Goal: Information Seeking & Learning: Learn about a topic

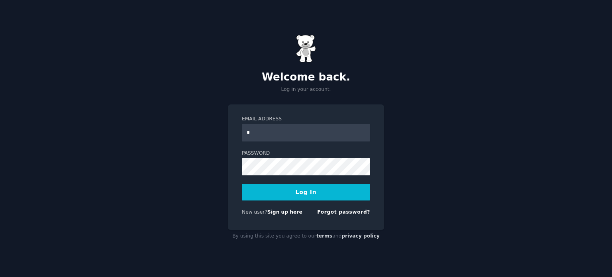
type input "*"
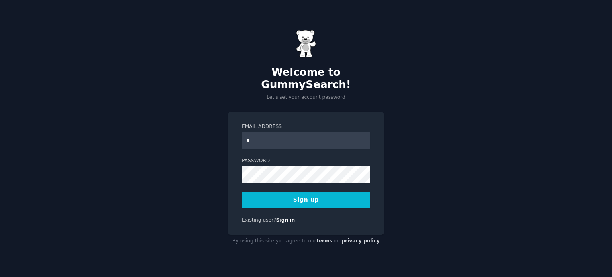
type input "**********"
click at [326, 197] on button "Sign up" at bounding box center [306, 200] width 128 height 17
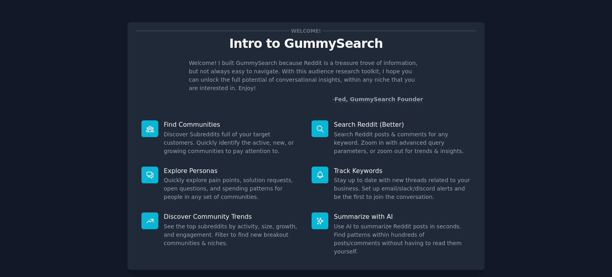
click at [316, 115] on div "Search Reddit (Better) Search Reddit posts & comments for any keyword. Zoom in …" at bounding box center [391, 138] width 170 height 46
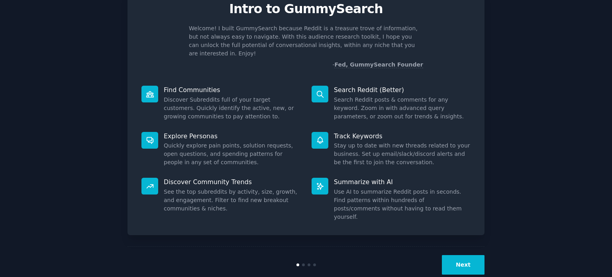
click at [466, 255] on button "Next" at bounding box center [463, 265] width 43 height 20
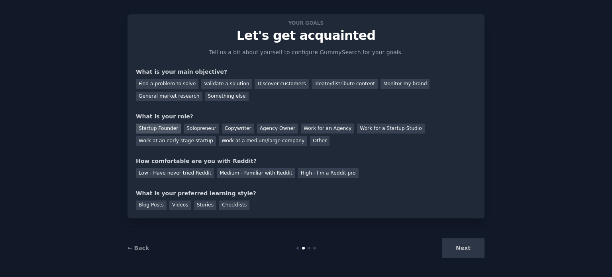
click at [162, 130] on div "Startup Founder" at bounding box center [158, 129] width 45 height 10
click at [195, 130] on div "Solopreneur" at bounding box center [201, 129] width 35 height 10
click at [153, 129] on div "Startup Founder" at bounding box center [158, 129] width 45 height 10
click at [170, 82] on div "Find a problem to solve" at bounding box center [167, 84] width 63 height 10
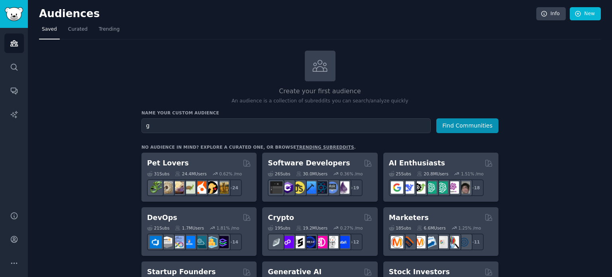
click at [295, 126] on input "g" at bounding box center [285, 125] width 289 height 15
type input "[MEDICAL_DATA]"
click at [436, 118] on button "Find Communities" at bounding box center [467, 125] width 62 height 15
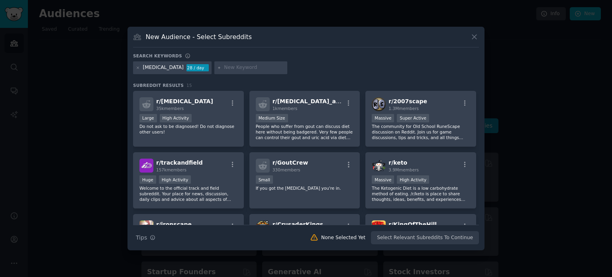
scroll to position [1, 0]
click at [474, 39] on icon at bounding box center [474, 37] width 8 height 8
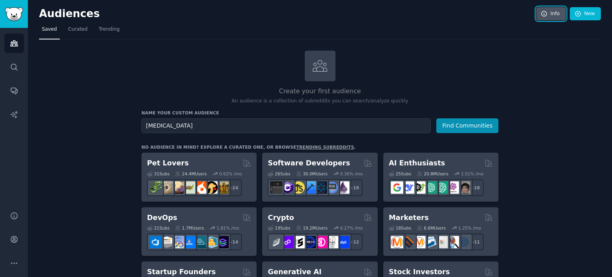
click at [543, 16] on icon at bounding box center [544, 13] width 7 height 7
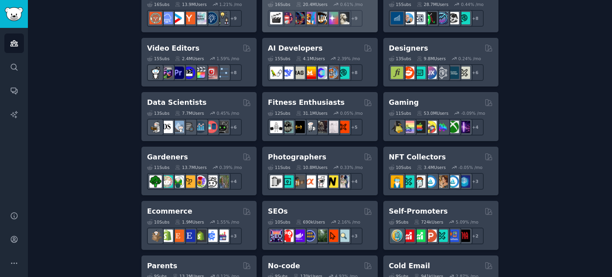
scroll to position [279, 0]
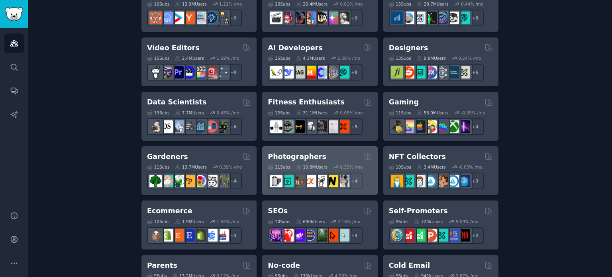
click at [303, 155] on h2 "Photographers" at bounding box center [297, 157] width 59 height 10
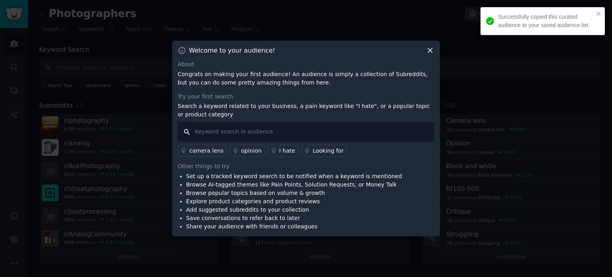
click at [252, 129] on input "text" at bounding box center [306, 132] width 257 height 20
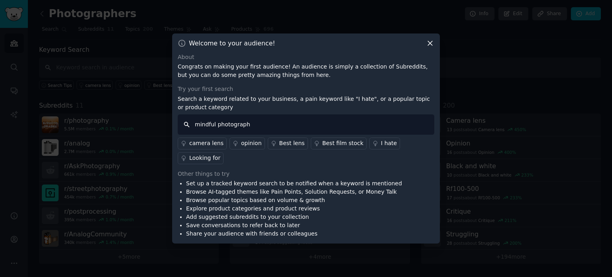
type input "mindful photography"
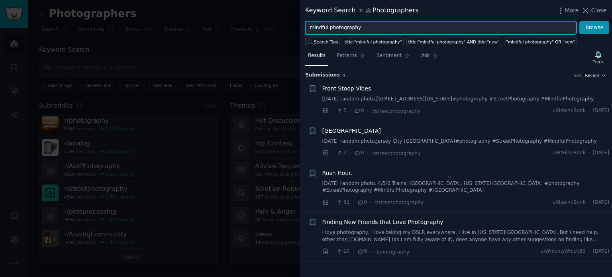
click at [320, 25] on input "mindful photography" at bounding box center [440, 28] width 271 height 14
click at [363, 24] on input "mindful photography" at bounding box center [440, 28] width 271 height 14
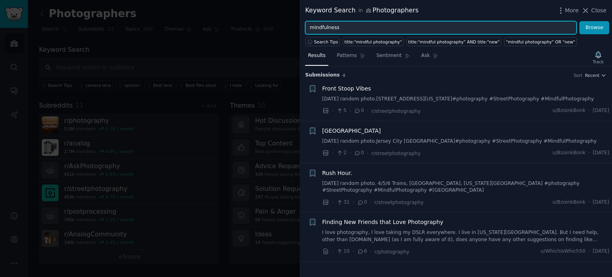
type input "mindfulness"
click at [579, 21] on button "Browse" at bounding box center [594, 28] width 30 height 14
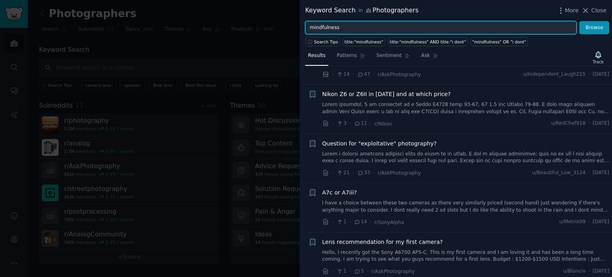
scroll to position [840, 0]
